Goal: Find specific page/section: Find specific page/section

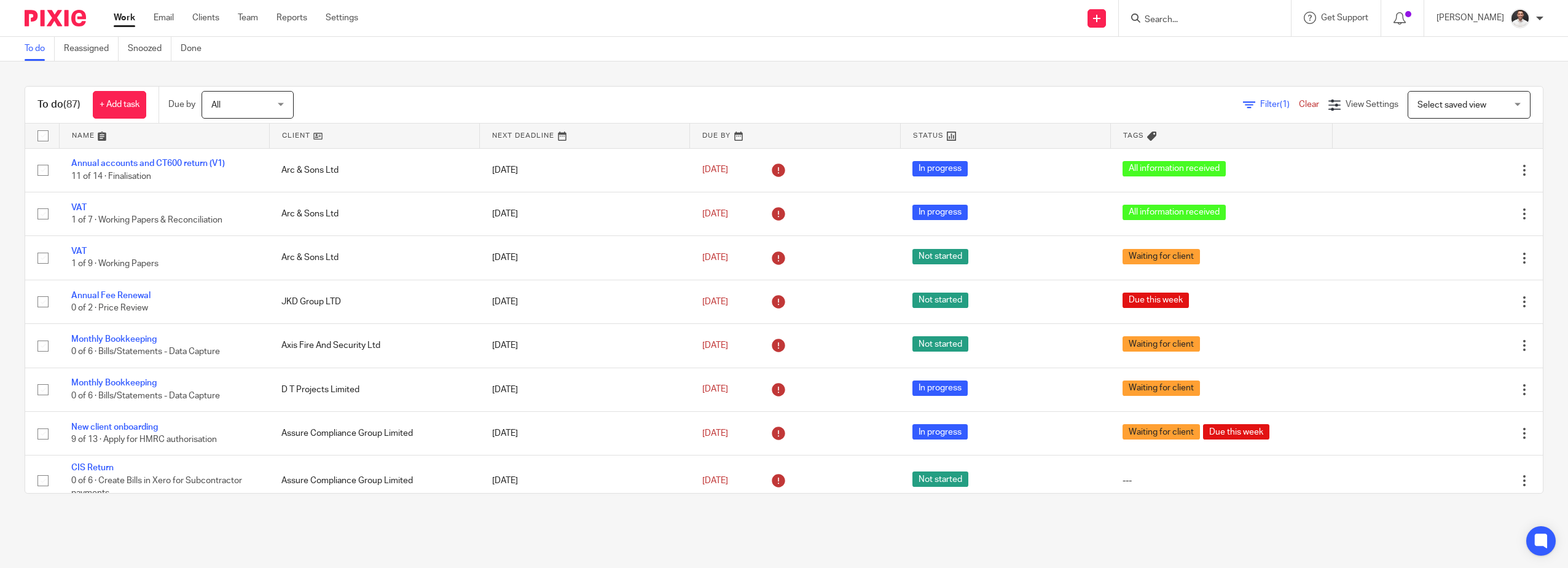
drag, startPoint x: 1207, startPoint y: 18, endPoint x: 1189, endPoint y: 19, distance: 18.0
click at [1201, 18] on input "Search" at bounding box center [1199, 20] width 111 height 11
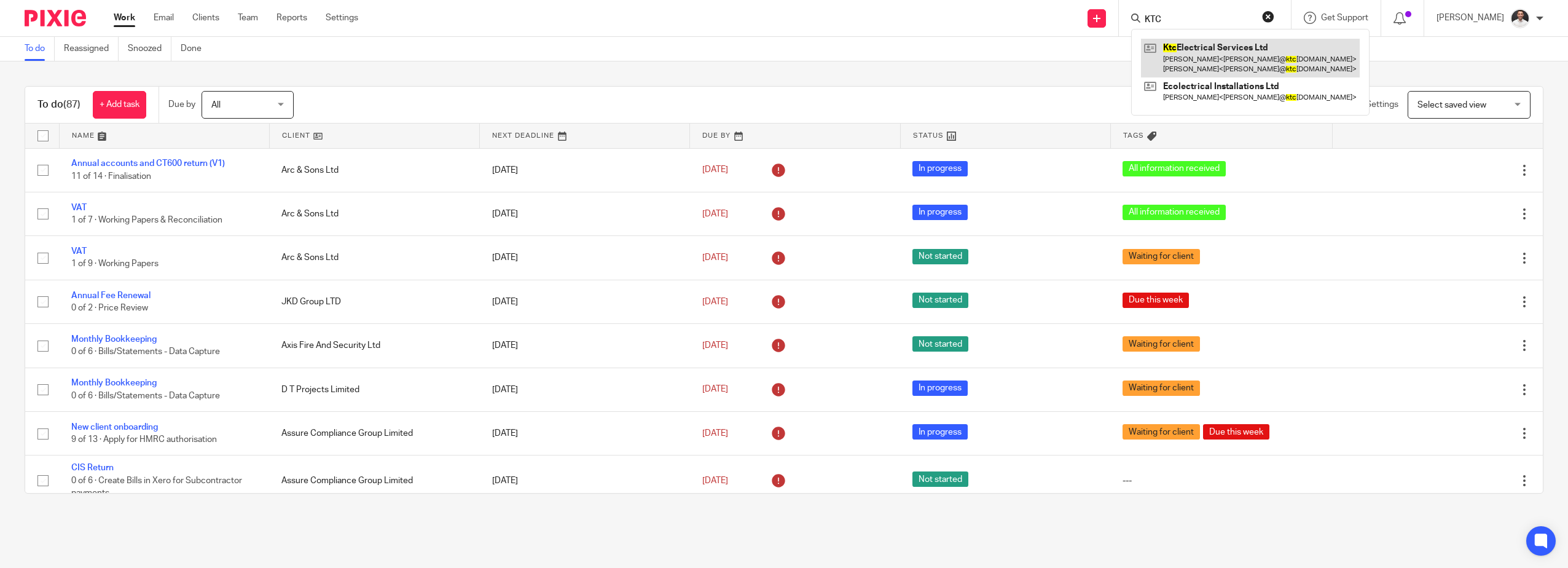
type input "KTC"
click at [1216, 64] on link at bounding box center [1250, 58] width 219 height 38
